Goal: Check status: Check status

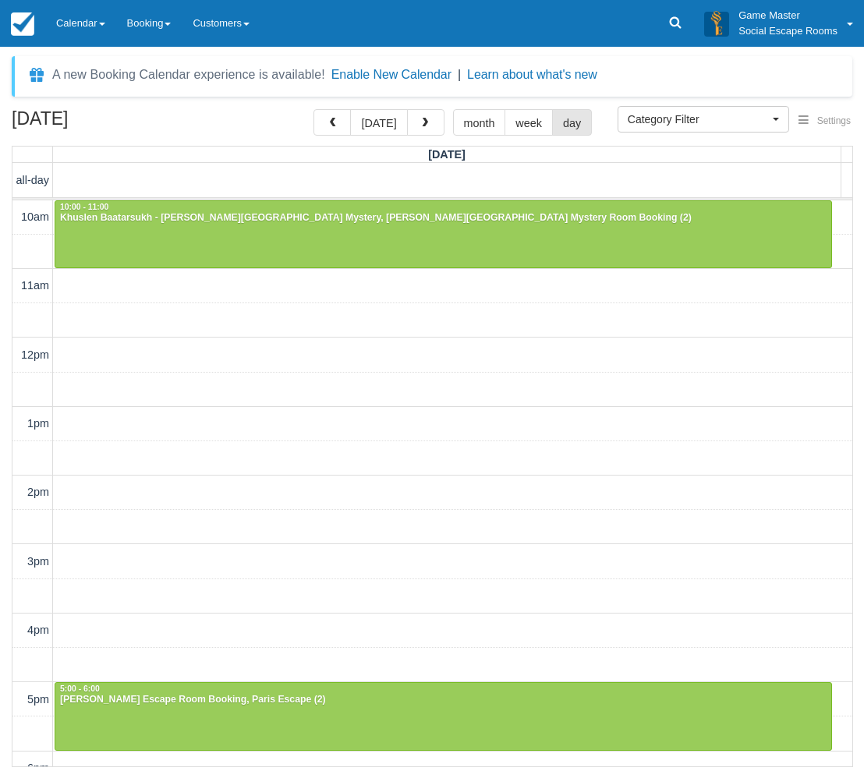
select select
click at [377, 125] on button "today" at bounding box center [378, 122] width 57 height 27
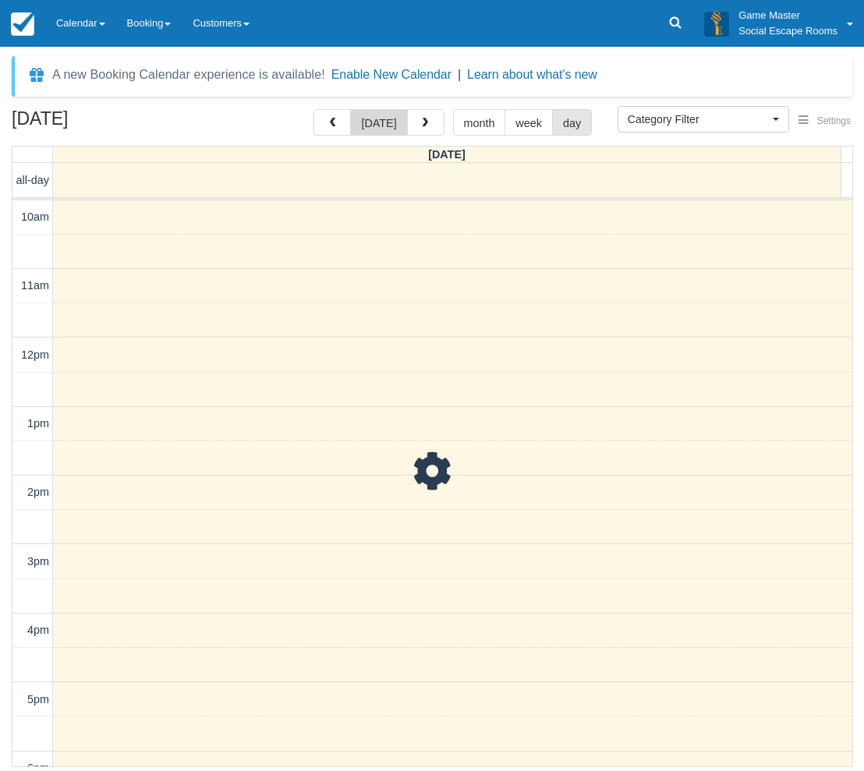
scroll to position [295, 0]
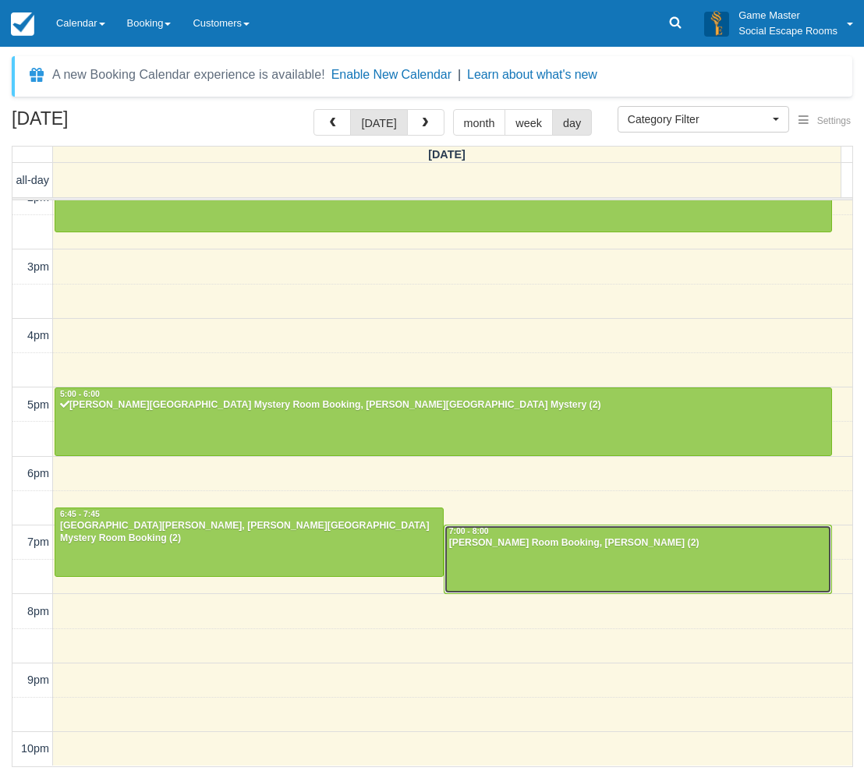
click at [525, 557] on div at bounding box center [637, 558] width 387 height 67
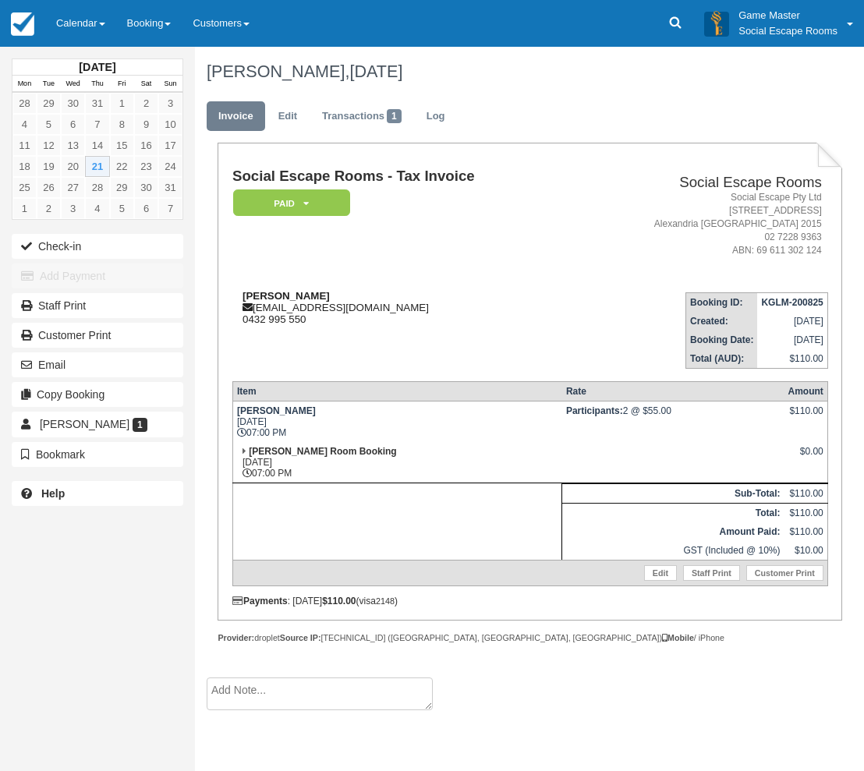
drag, startPoint x: 334, startPoint y: 295, endPoint x: 235, endPoint y: 295, distance: 98.2
click at [235, 295] on div "Annabelle Koinis annabellekoinis101@gmail.com 0432 995 550" at bounding box center [402, 307] width 341 height 35
copy strong "Annabelle Koinis"
click at [87, 685] on div "August 2025 Mon Tue Wed Thu Fri Sat Sun 28 29 30 31 1 2 3 4 5 6 7 8 9 10 11 12 …" at bounding box center [97, 385] width 195 height 771
click at [102, 18] on link "Calendar" at bounding box center [80, 23] width 71 height 47
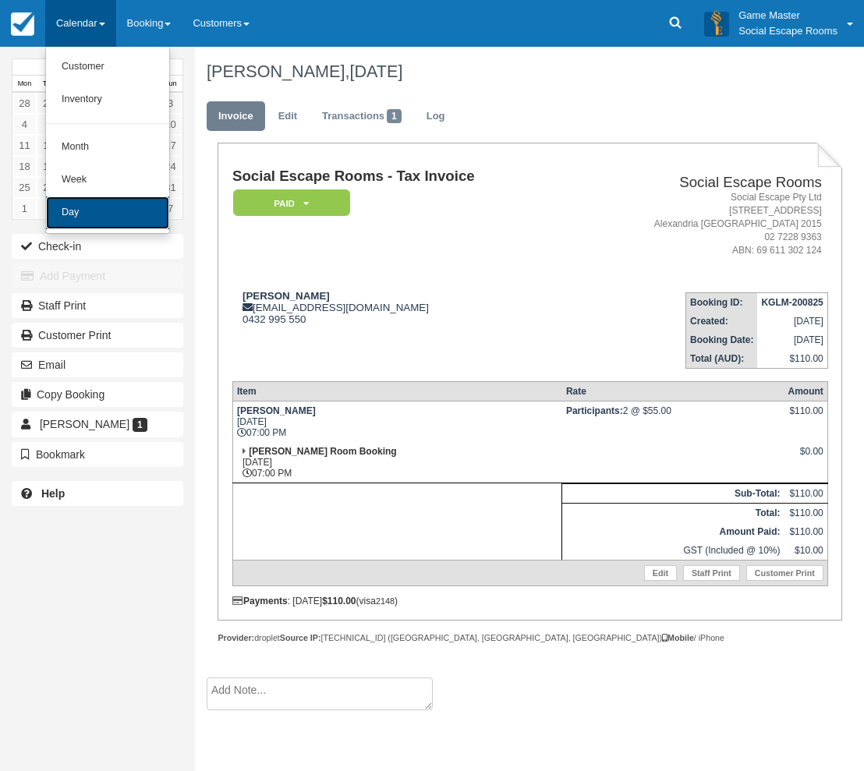
click at [124, 209] on link "Day" at bounding box center [107, 212] width 123 height 33
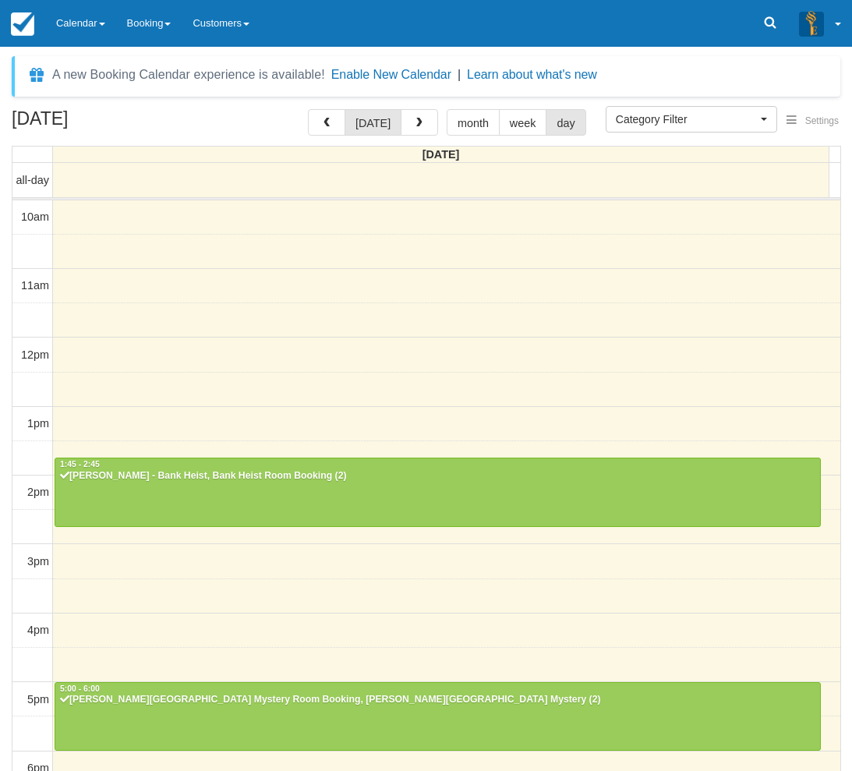
select select
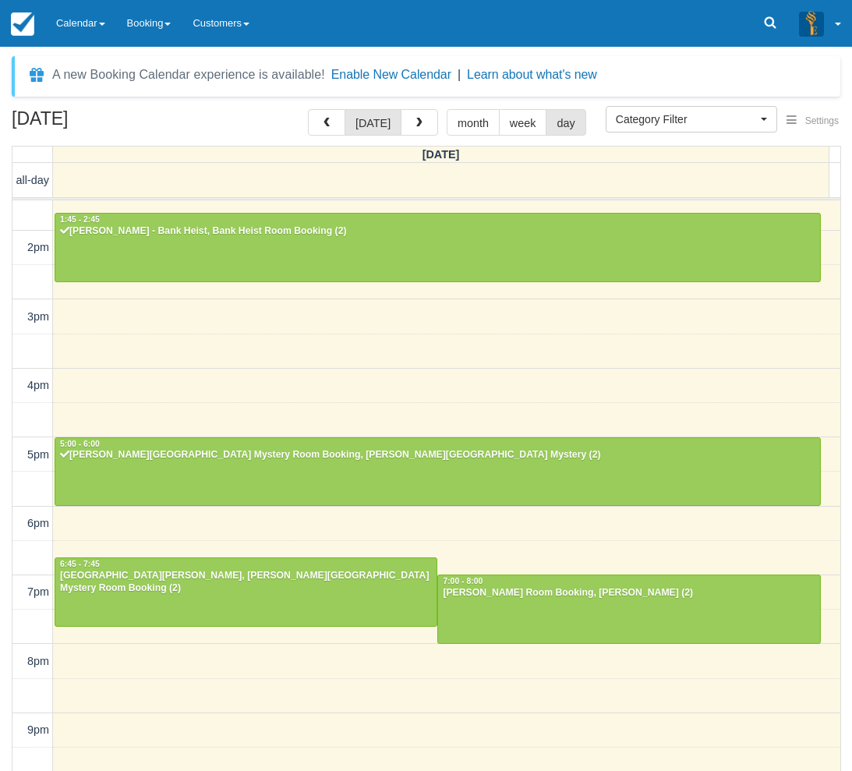
scroll to position [244, 0]
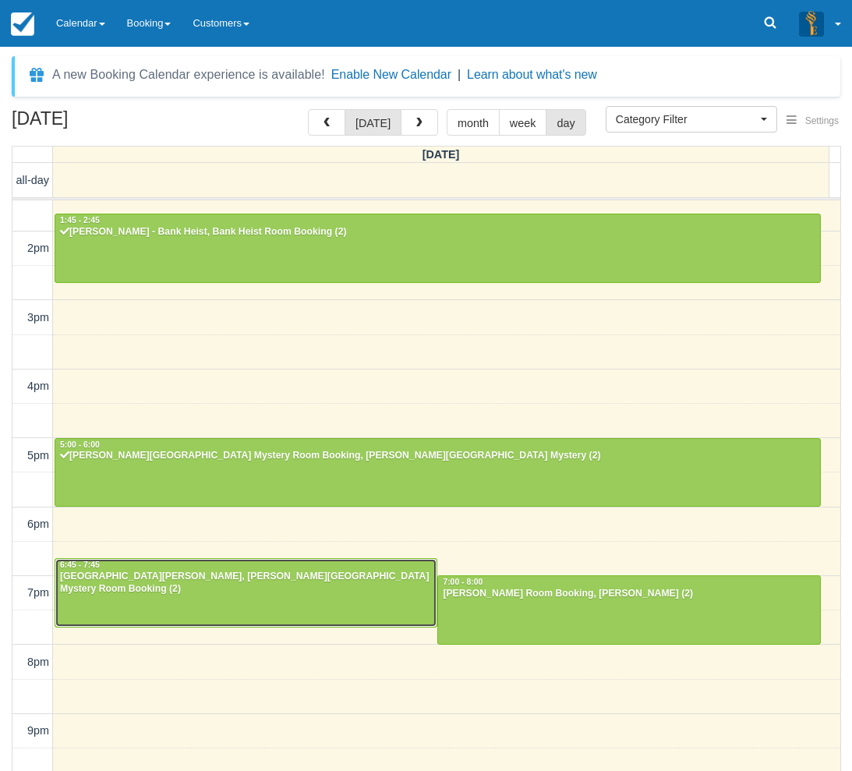
click at [329, 603] on div at bounding box center [245, 592] width 381 height 67
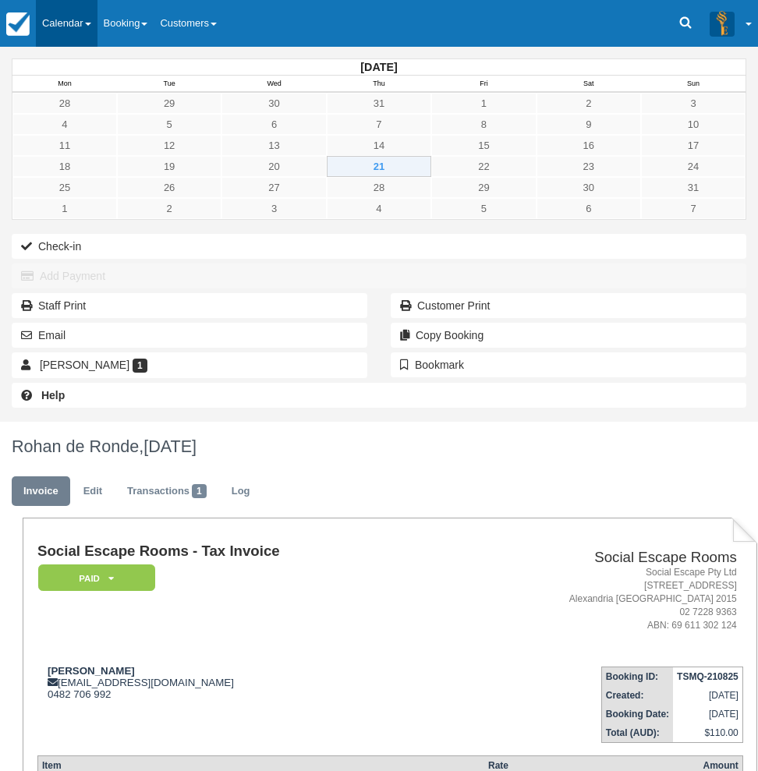
click at [85, 25] on link "Calendar" at bounding box center [67, 23] width 62 height 47
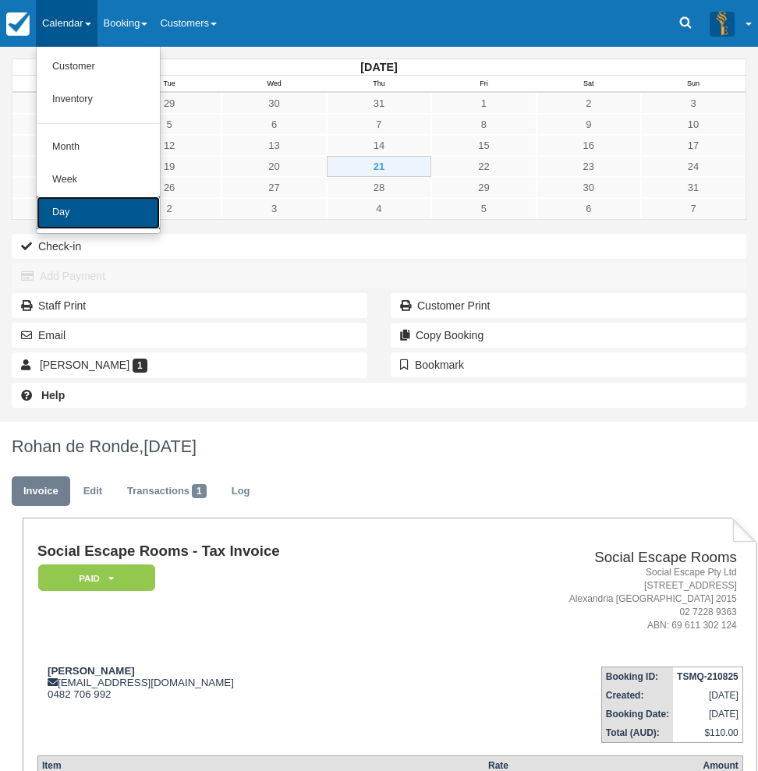
click at [107, 221] on link "Day" at bounding box center [98, 212] width 123 height 33
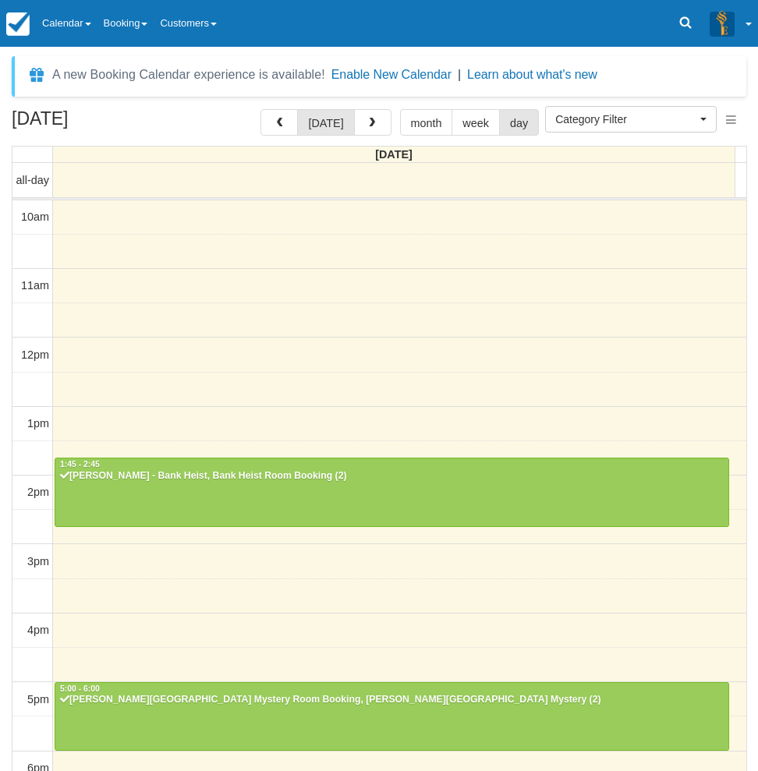
select select
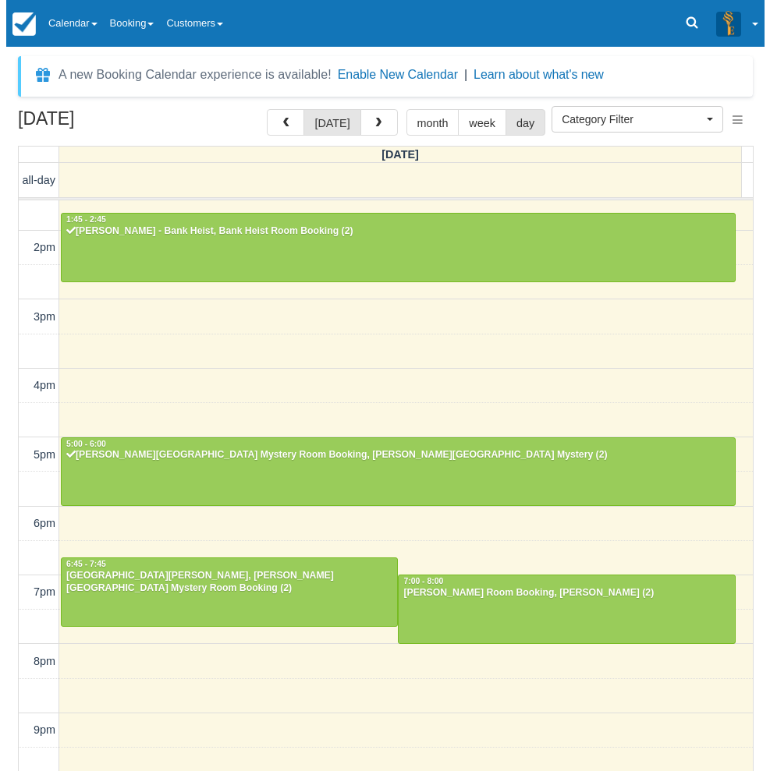
scroll to position [244, 0]
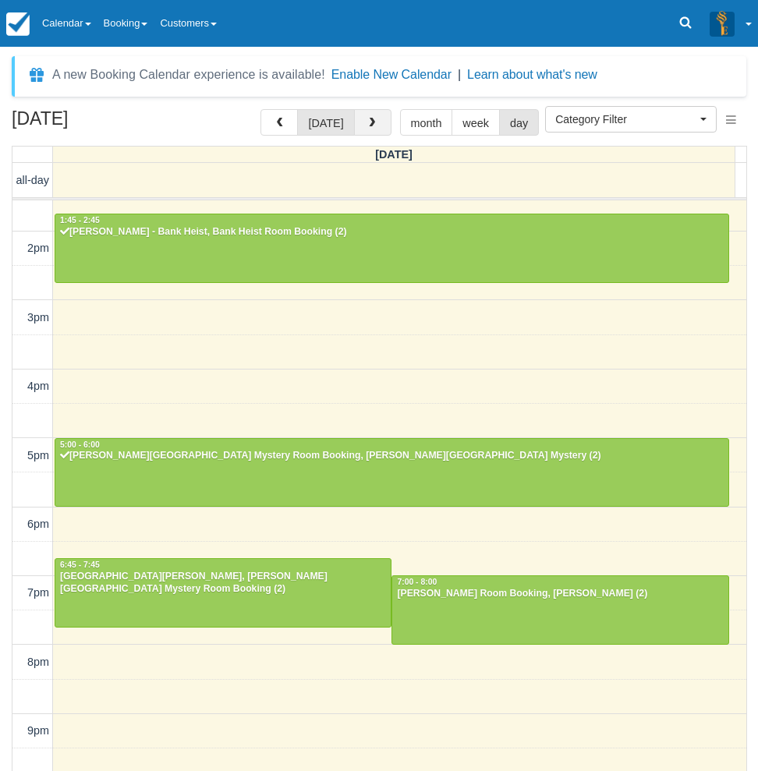
click at [386, 111] on button "button" at bounding box center [372, 122] width 37 height 27
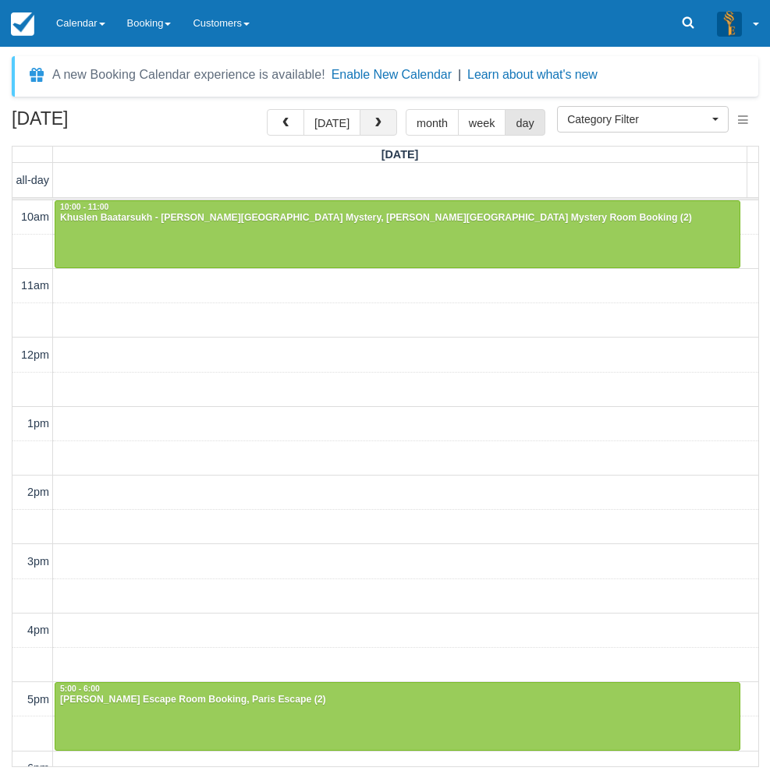
click at [371, 133] on button "button" at bounding box center [377, 122] width 37 height 27
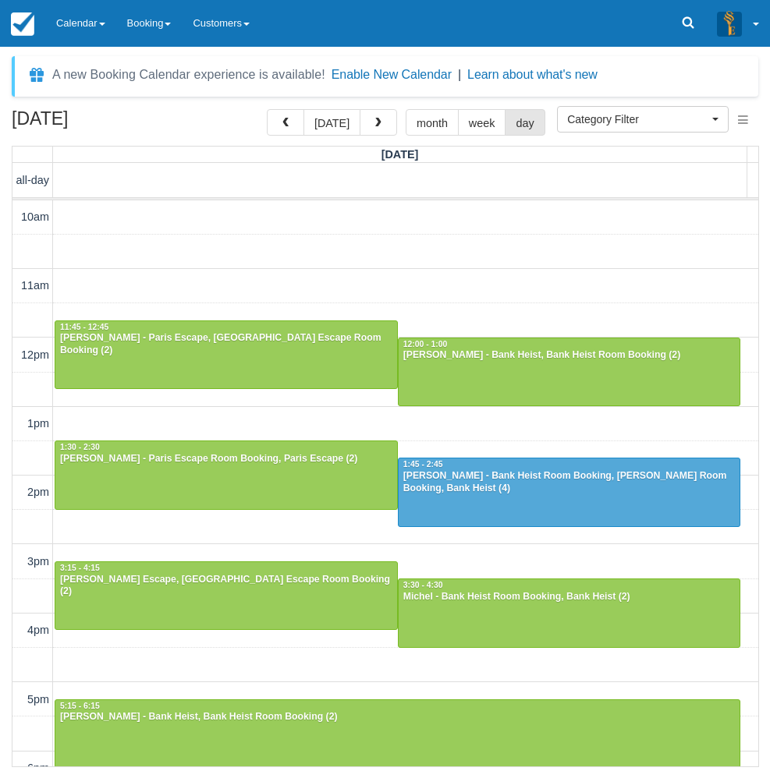
scroll to position [294, 0]
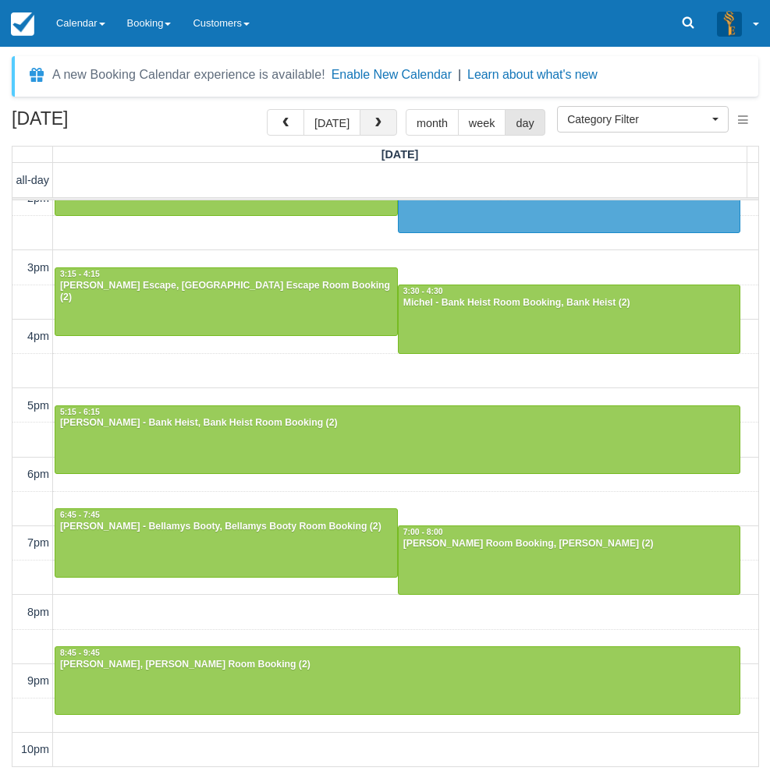
click at [384, 116] on button "button" at bounding box center [377, 122] width 37 height 27
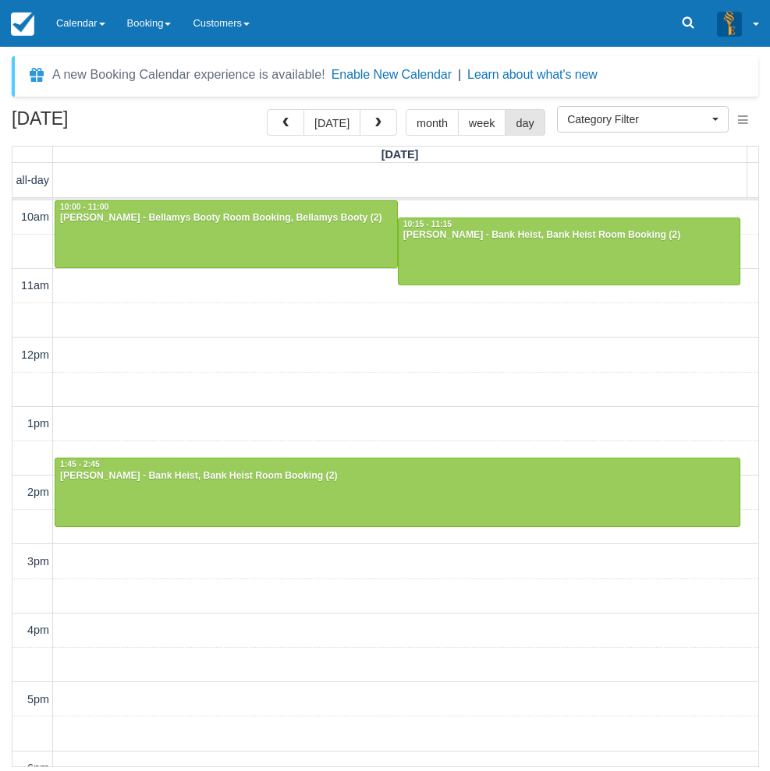
scroll to position [294, 0]
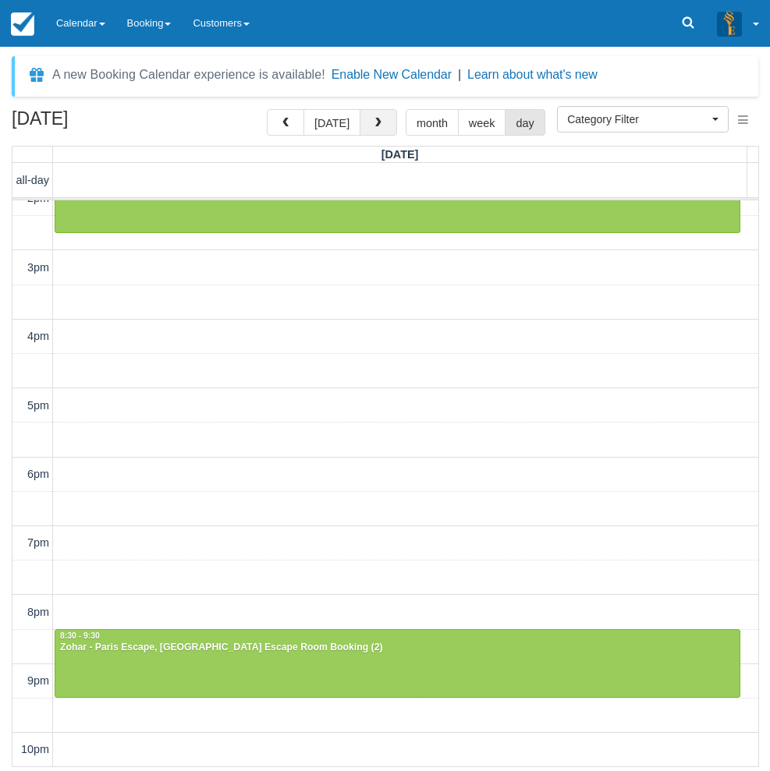
click at [366, 115] on button "button" at bounding box center [377, 122] width 37 height 27
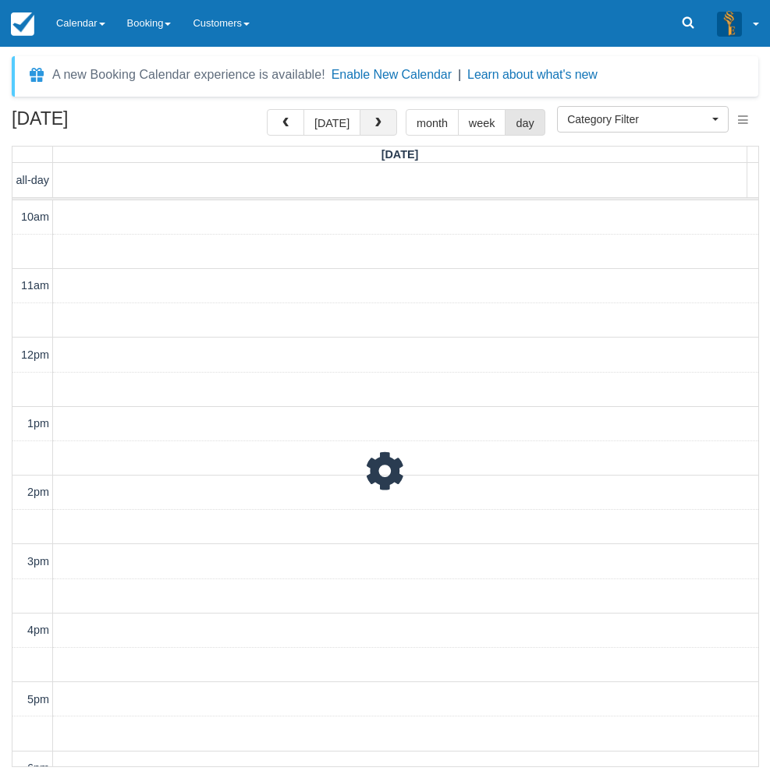
scroll to position [295, 0]
click at [366, 115] on button "button" at bounding box center [377, 122] width 37 height 27
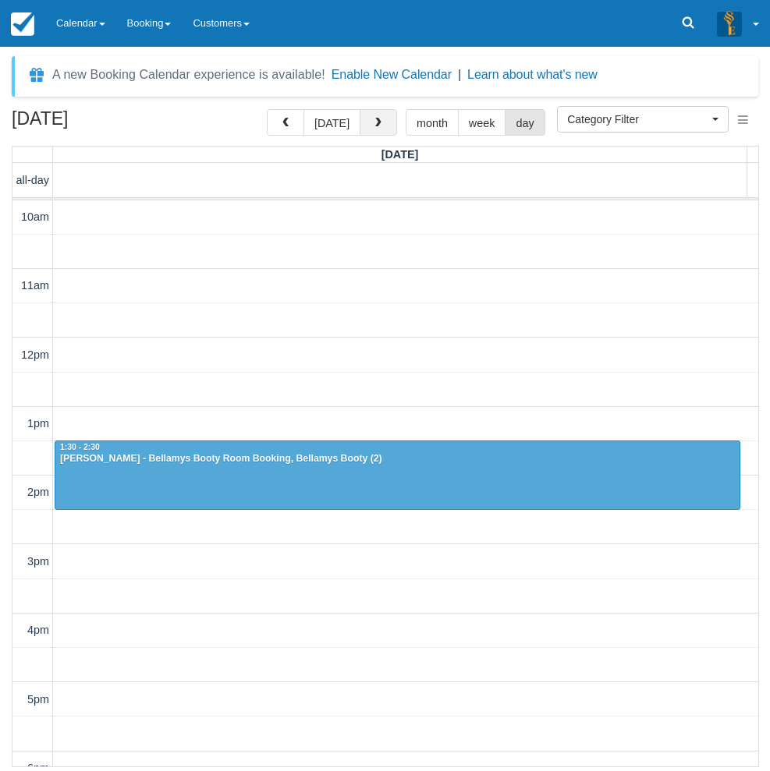
scroll to position [295, 0]
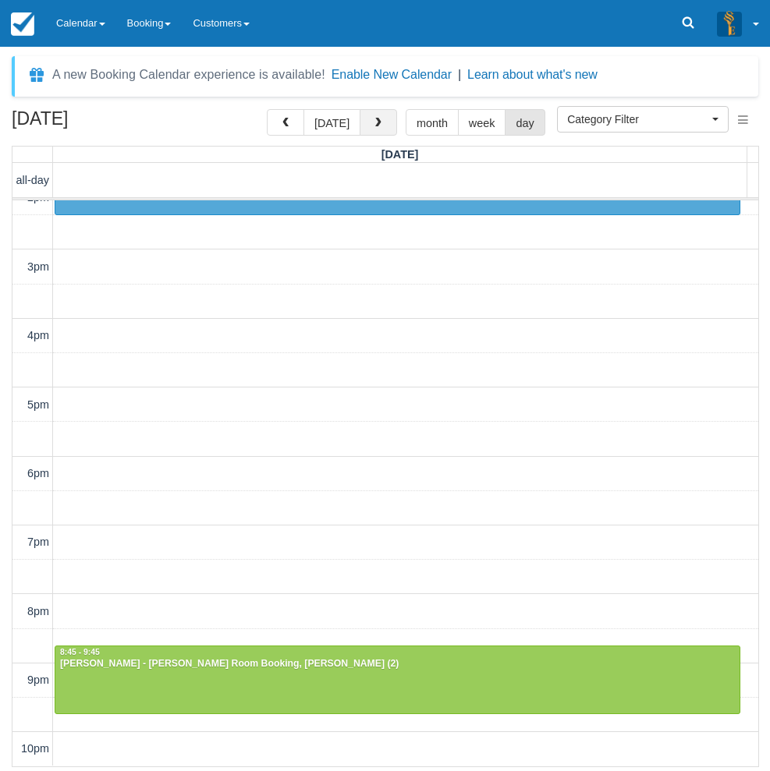
click at [366, 115] on button "button" at bounding box center [377, 122] width 37 height 27
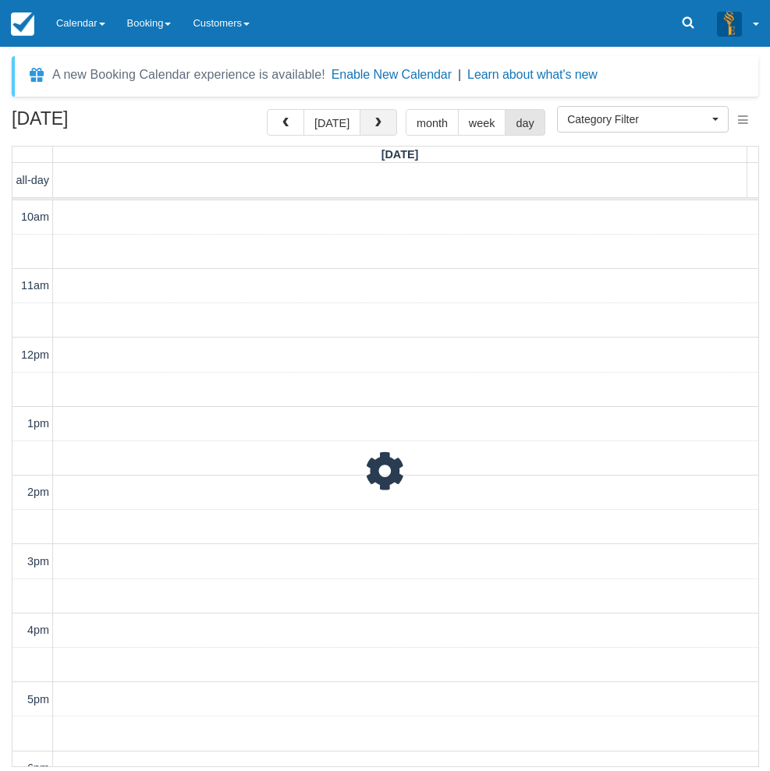
scroll to position [295, 0]
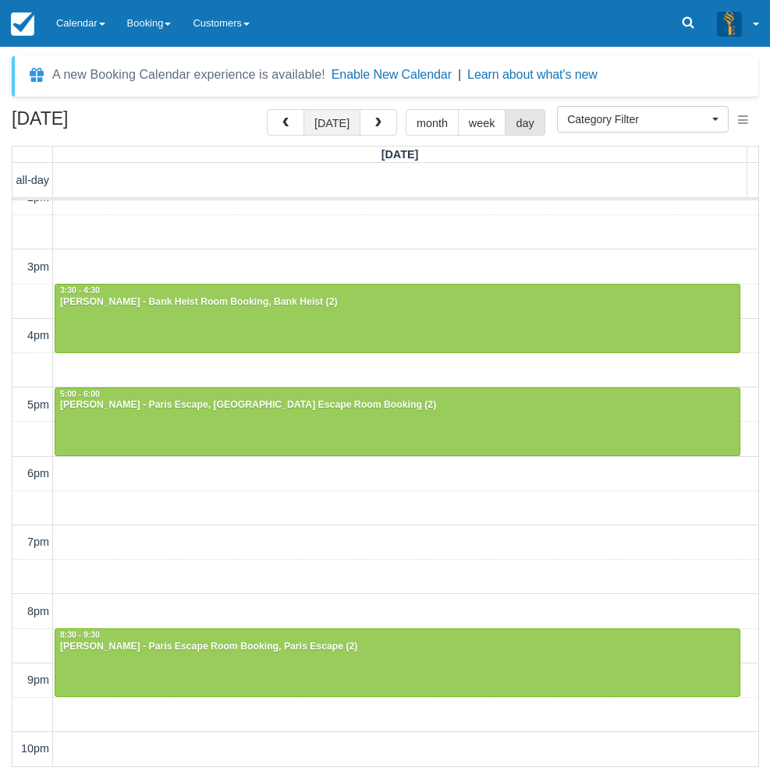
click at [324, 118] on button "today" at bounding box center [331, 122] width 57 height 27
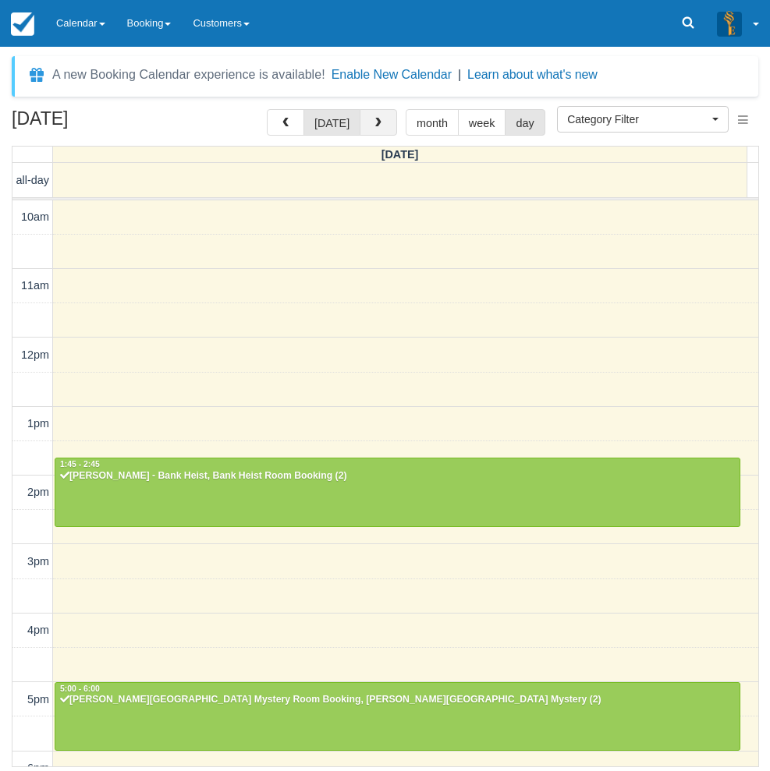
click at [390, 122] on button "button" at bounding box center [377, 122] width 37 height 27
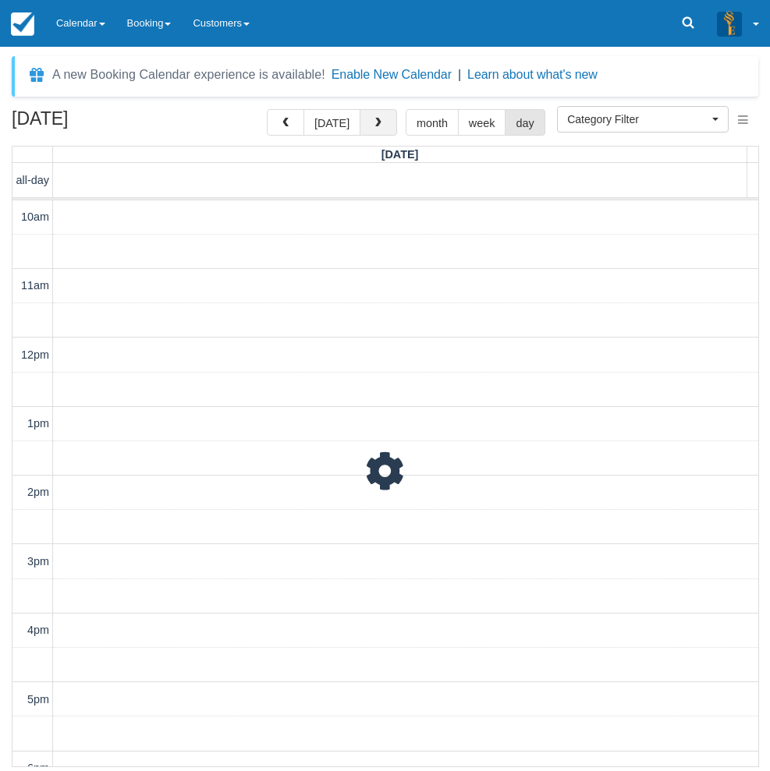
scroll to position [295, 0]
click at [390, 122] on button "button" at bounding box center [377, 122] width 37 height 27
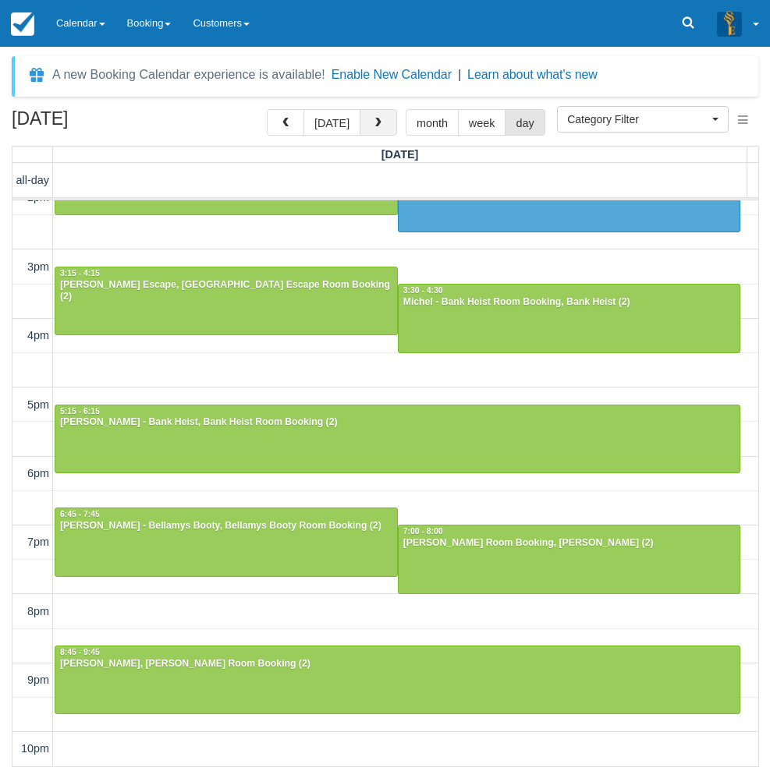
click at [384, 122] on button "button" at bounding box center [377, 122] width 37 height 27
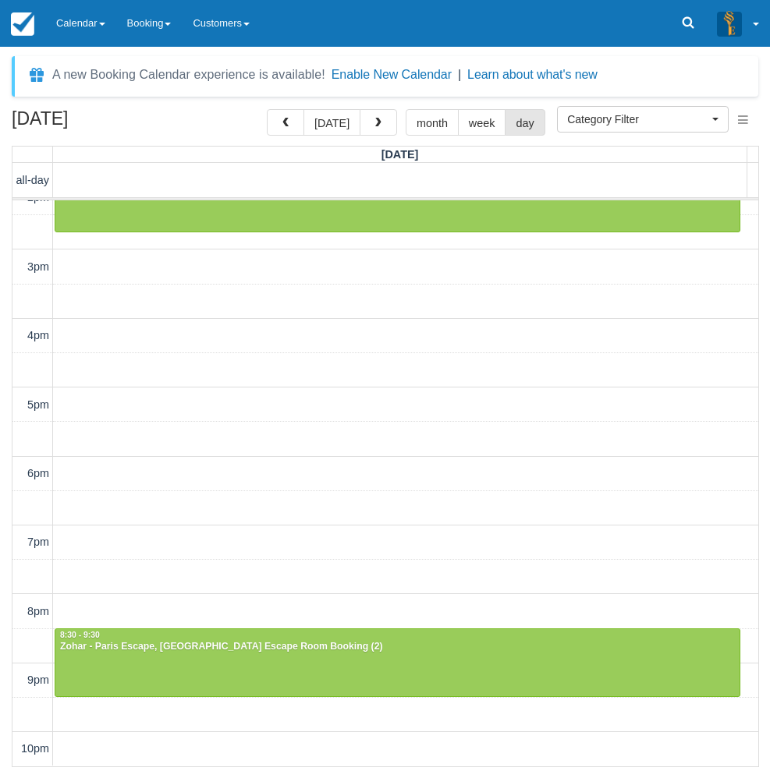
scroll to position [294, 0]
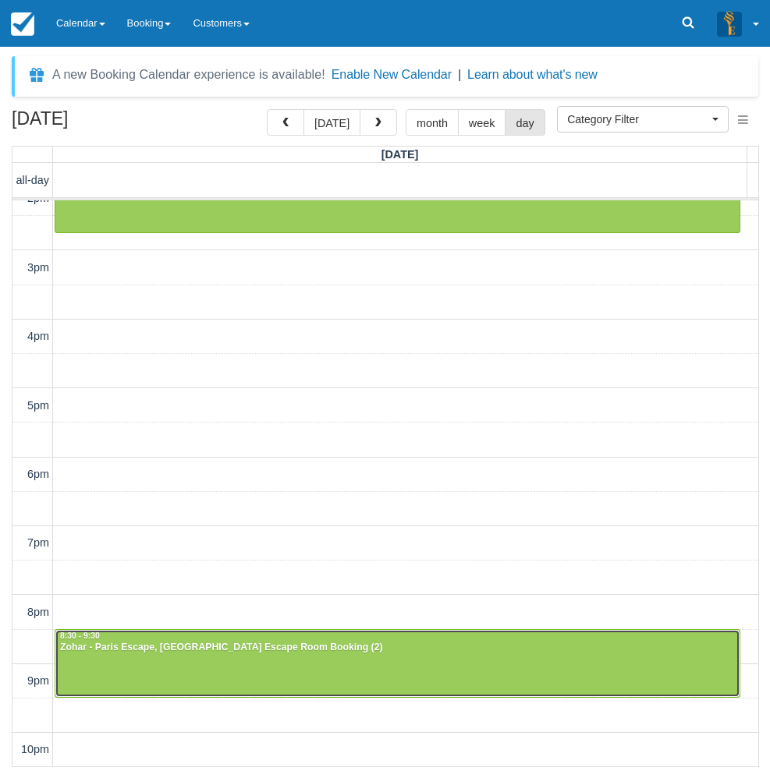
click at [348, 649] on div "Zohar - Paris Escape, Paris Escape Room Booking (2)" at bounding box center [397, 648] width 676 height 12
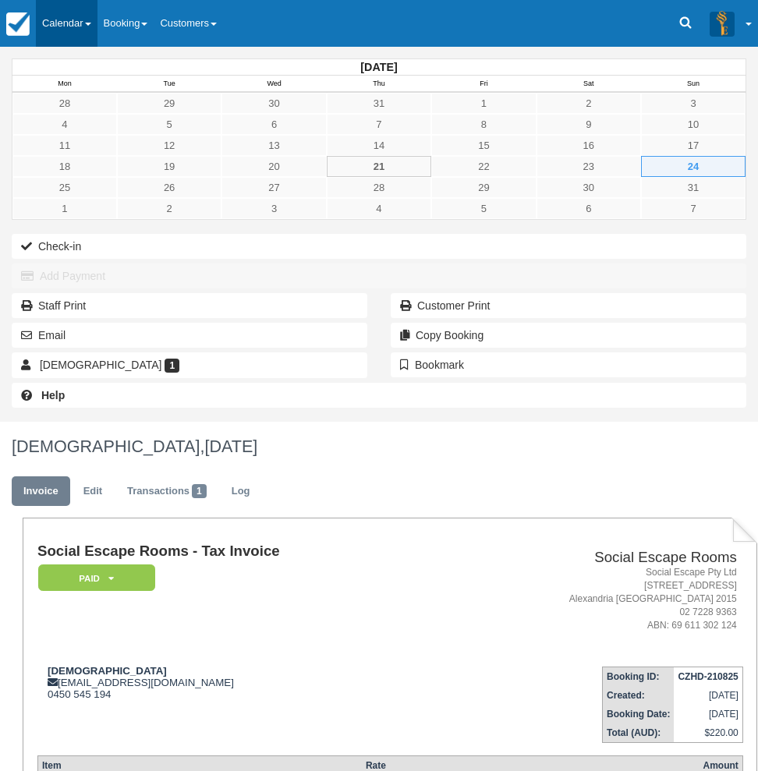
click at [94, 26] on link "Calendar" at bounding box center [67, 23] width 62 height 47
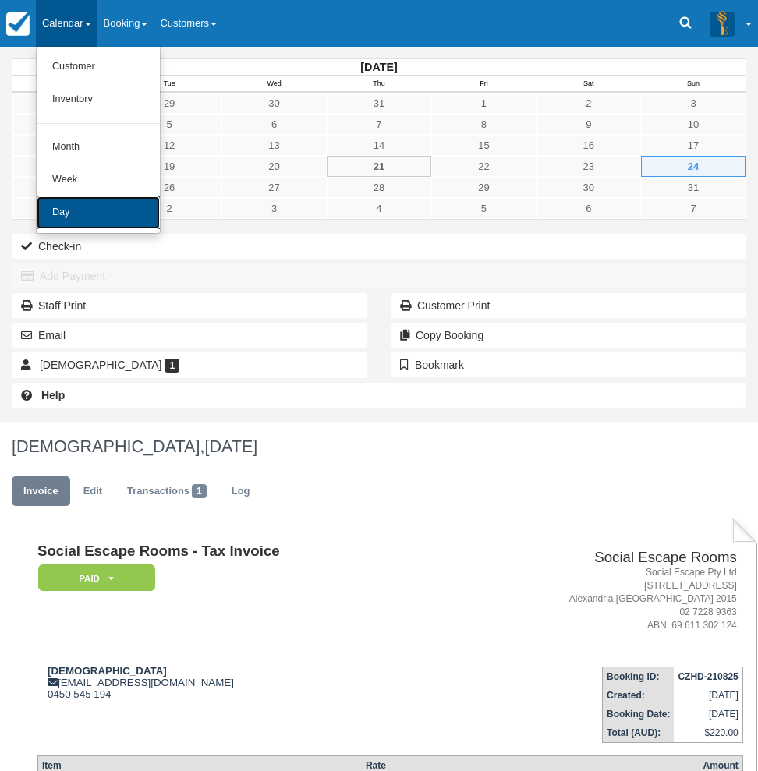
click at [127, 211] on link "Day" at bounding box center [98, 212] width 123 height 33
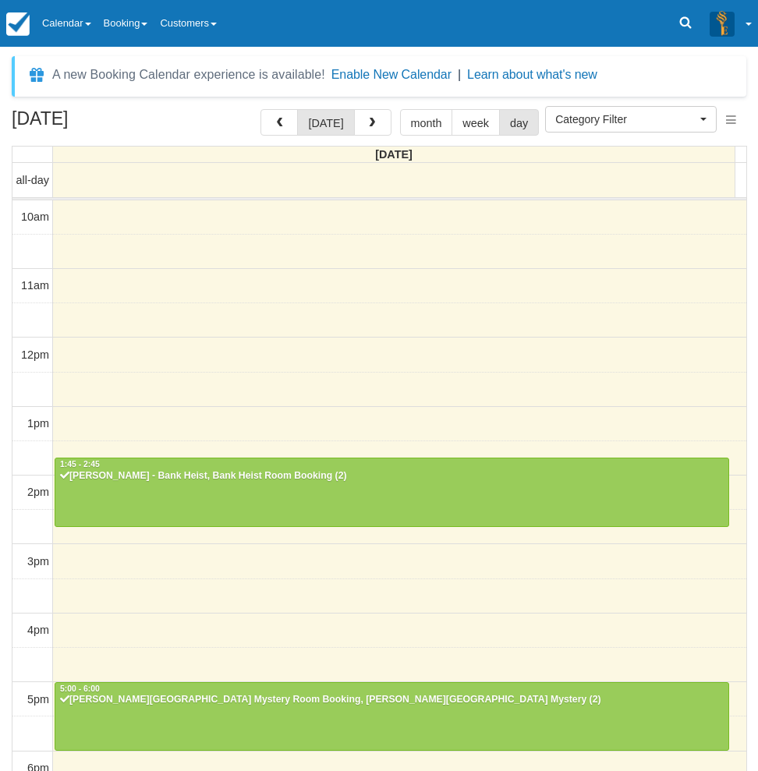
select select
